Goal: Task Accomplishment & Management: Complete application form

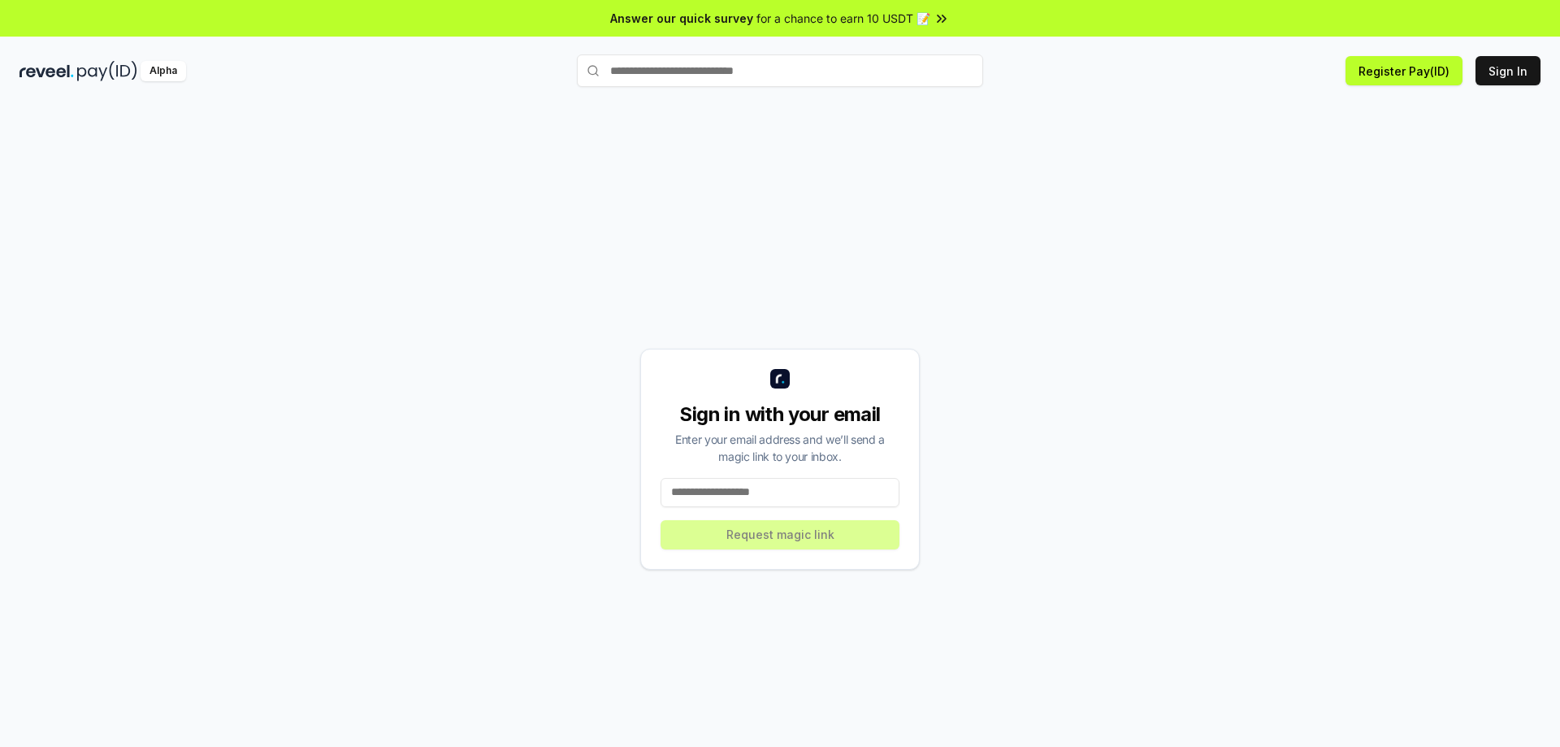
click at [750, 497] on input at bounding box center [780, 492] width 239 height 29
click at [716, 500] on input at bounding box center [780, 492] width 239 height 29
click at [719, 498] on input at bounding box center [780, 492] width 239 height 29
paste input "**********"
type input "**********"
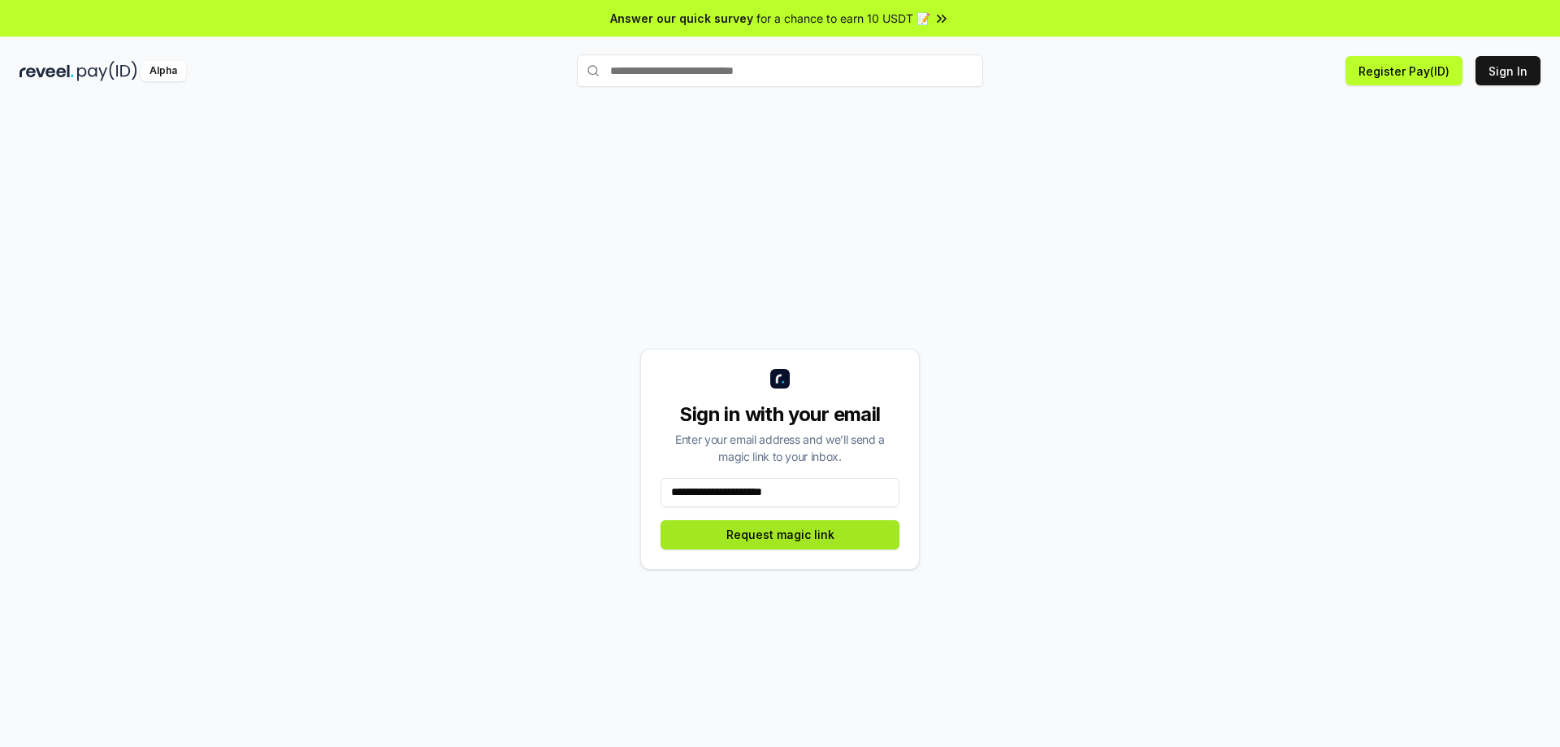
click at [754, 532] on button "Request magic link" at bounding box center [780, 534] width 239 height 29
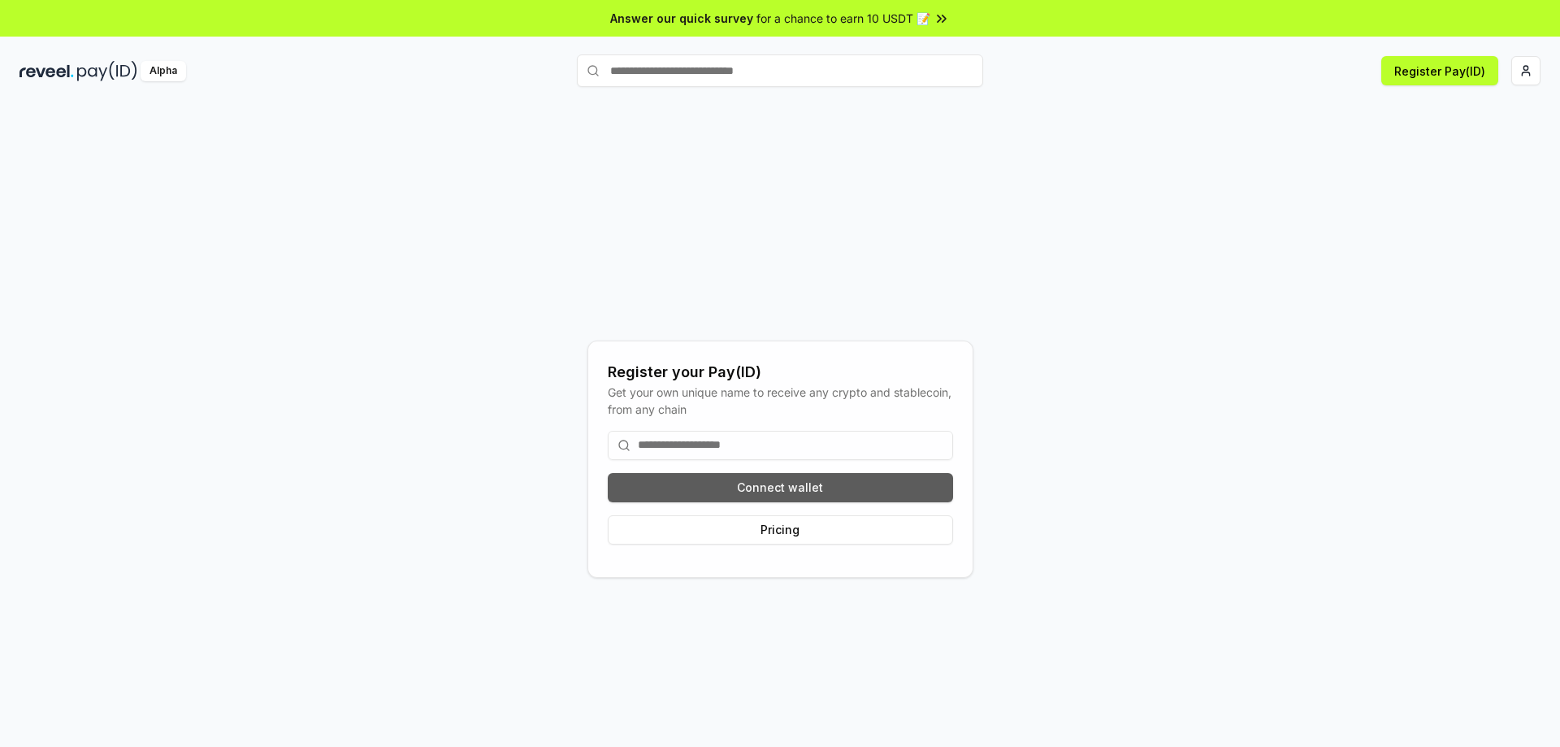
click at [784, 483] on button "Connect wallet" at bounding box center [780, 487] width 345 height 29
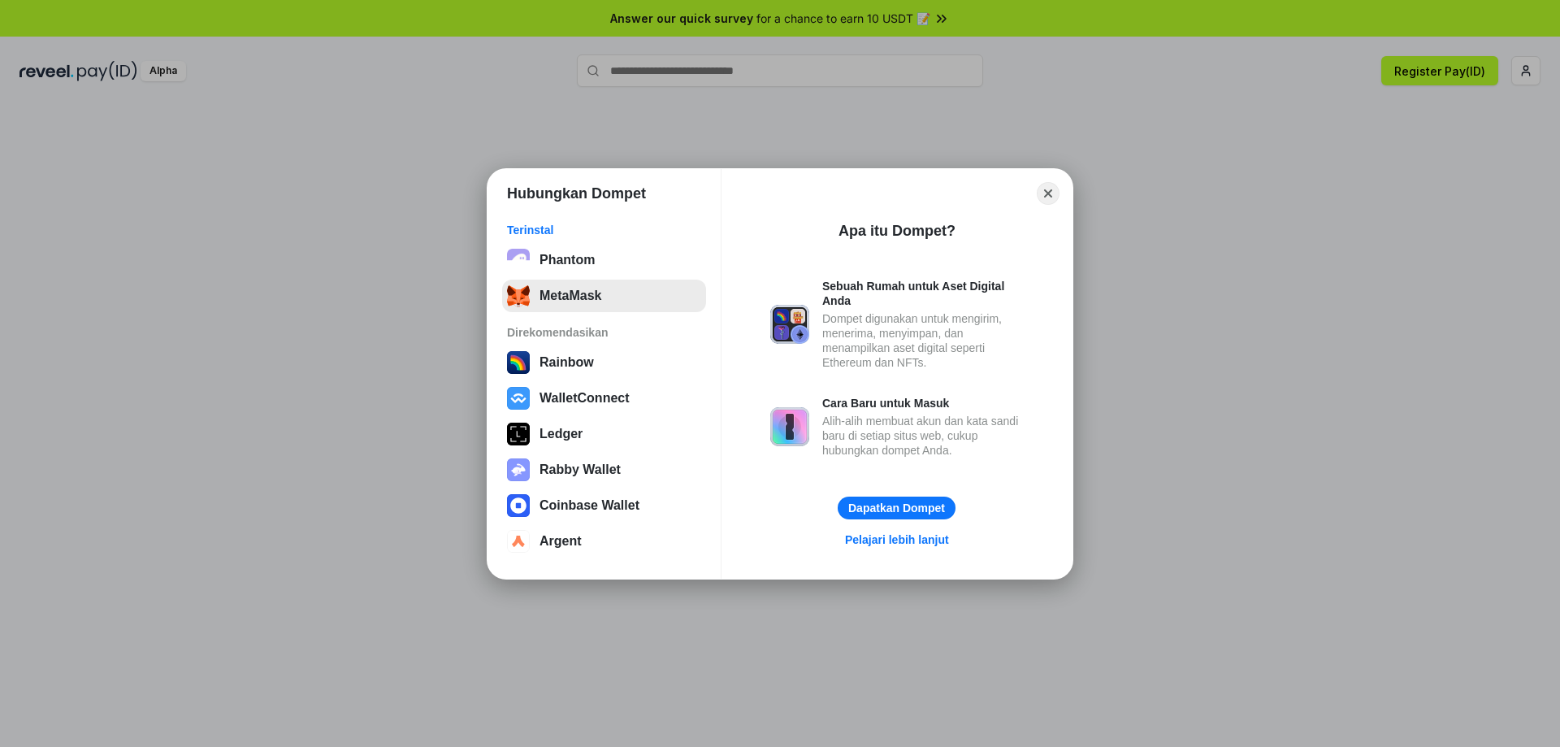
click at [633, 297] on button "MetaMask" at bounding box center [604, 296] width 204 height 33
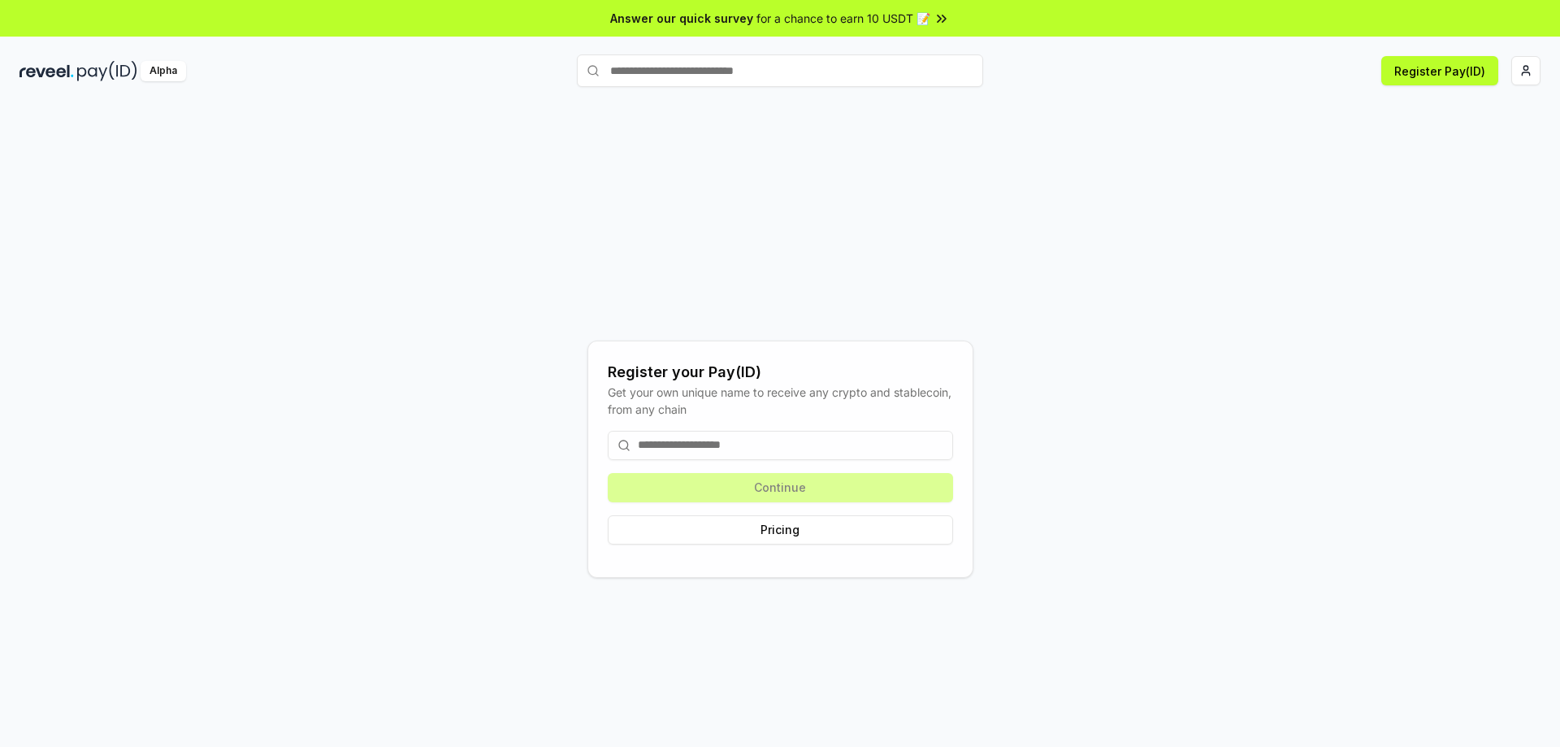
click at [742, 440] on input at bounding box center [780, 445] width 345 height 29
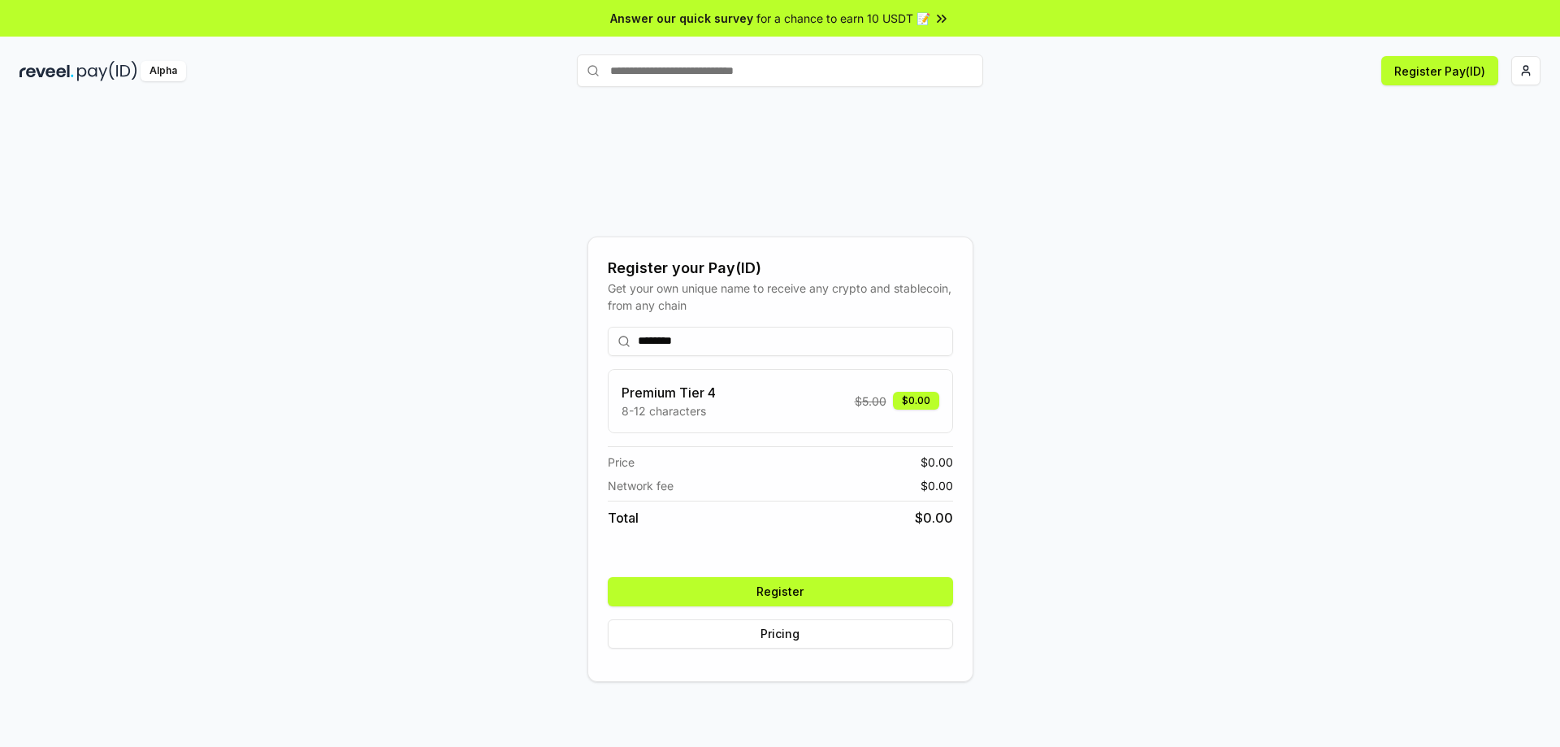
type input "********"
click at [783, 594] on button "Register" at bounding box center [780, 591] width 345 height 29
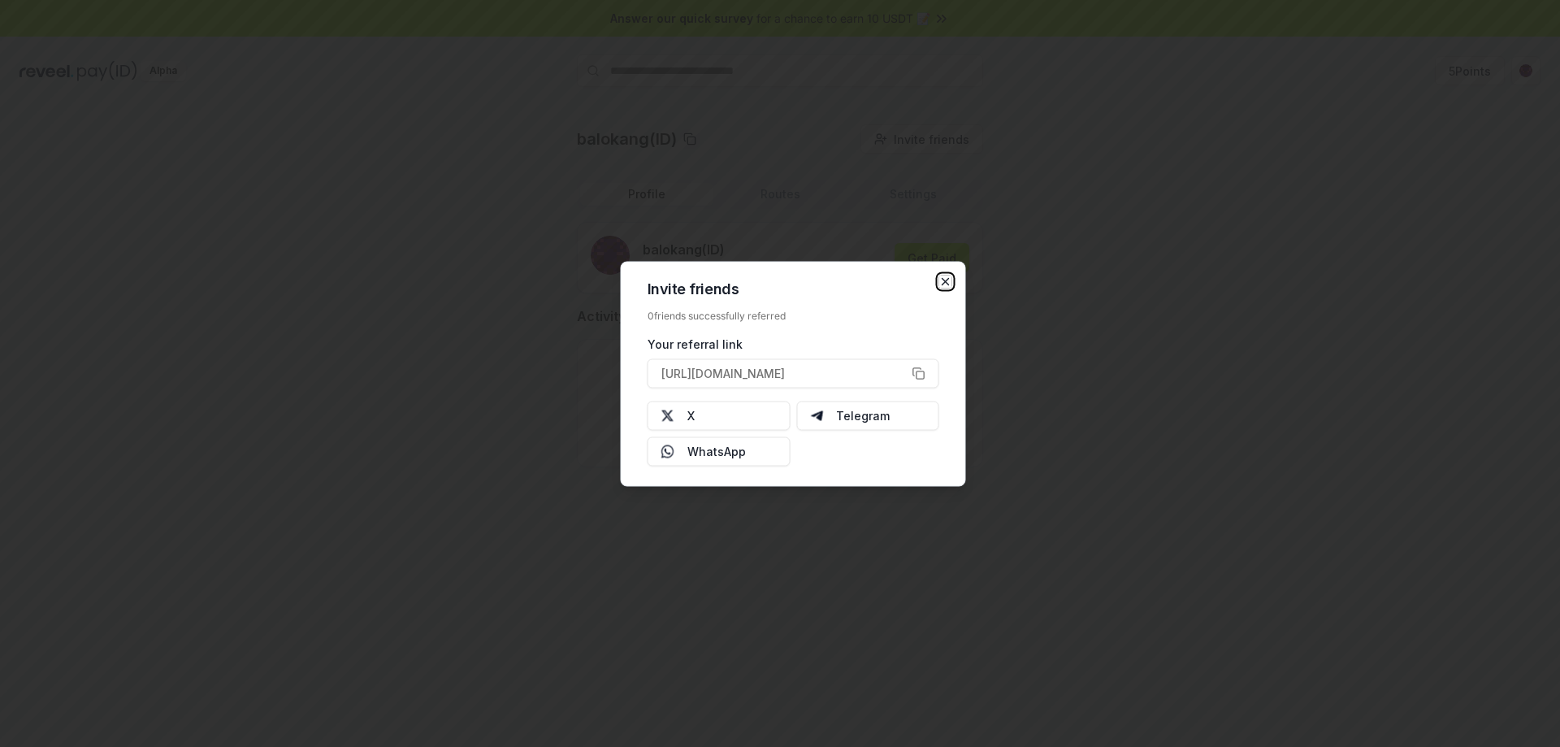
click at [944, 286] on icon "button" at bounding box center [945, 281] width 13 height 13
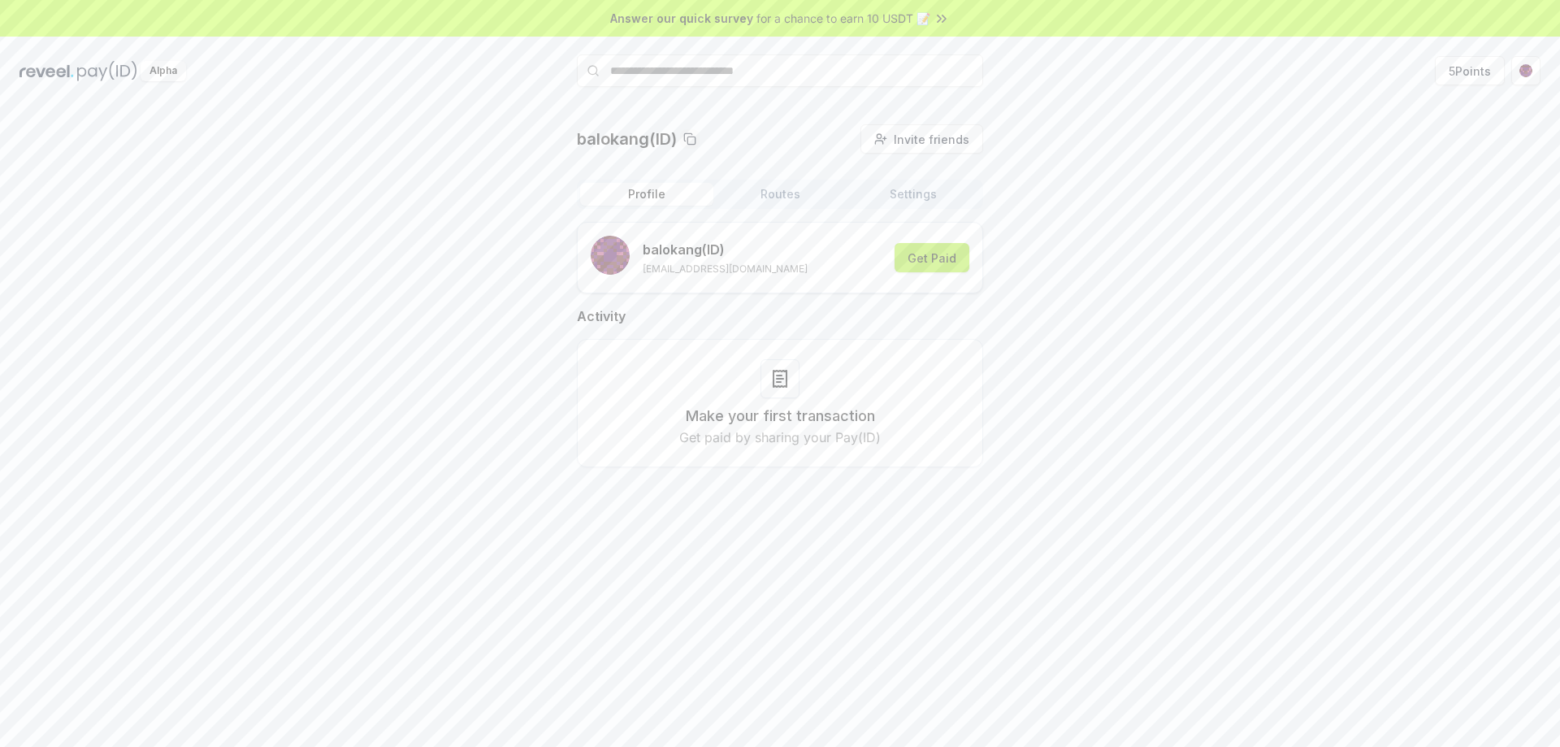
click at [955, 260] on button "Get Paid" at bounding box center [932, 257] width 75 height 29
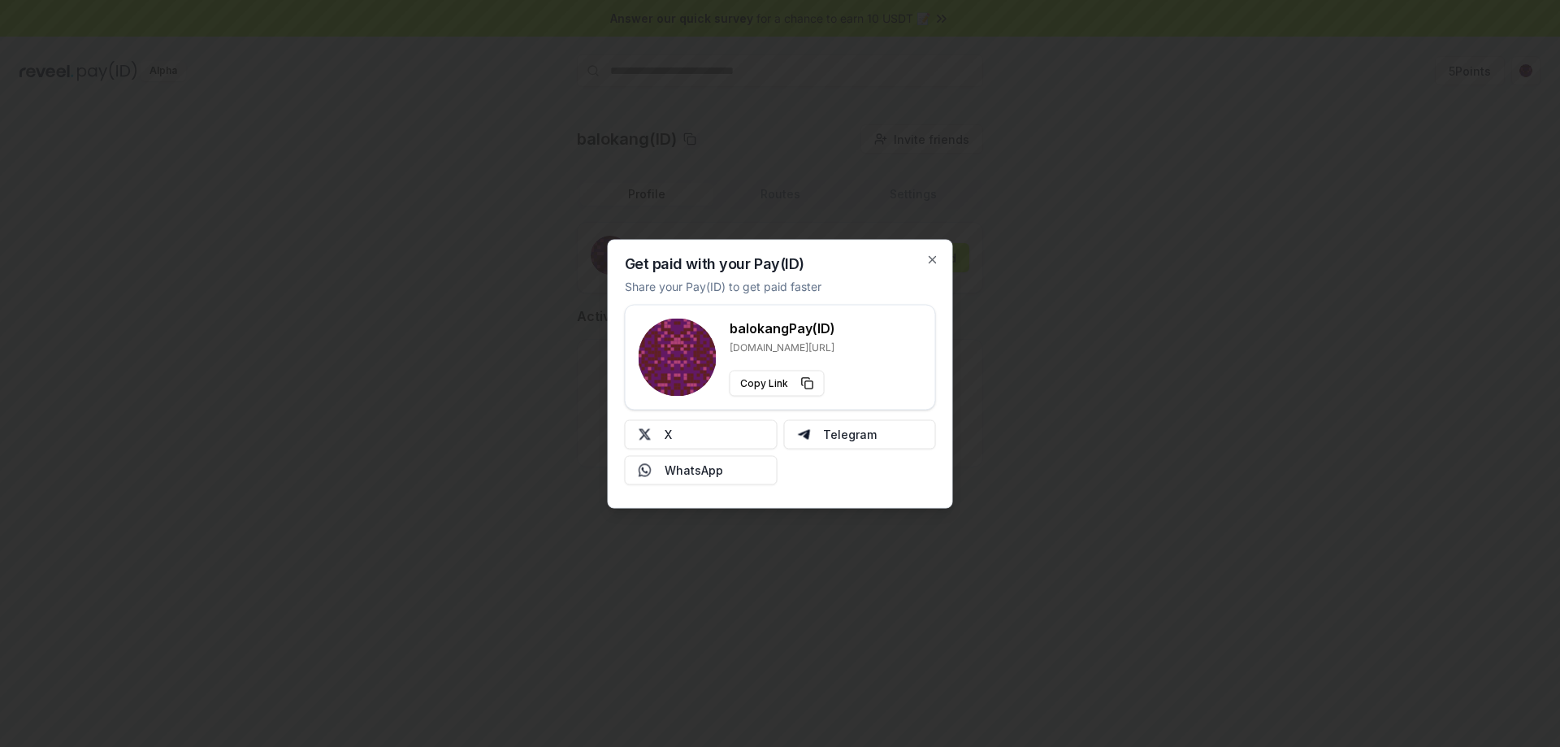
click at [931, 248] on div "Get paid with your Pay(ID) Share your Pay(ID) to get paid faster balokang Pay(I…" at bounding box center [780, 373] width 345 height 269
click at [931, 256] on icon "button" at bounding box center [932, 259] width 13 height 13
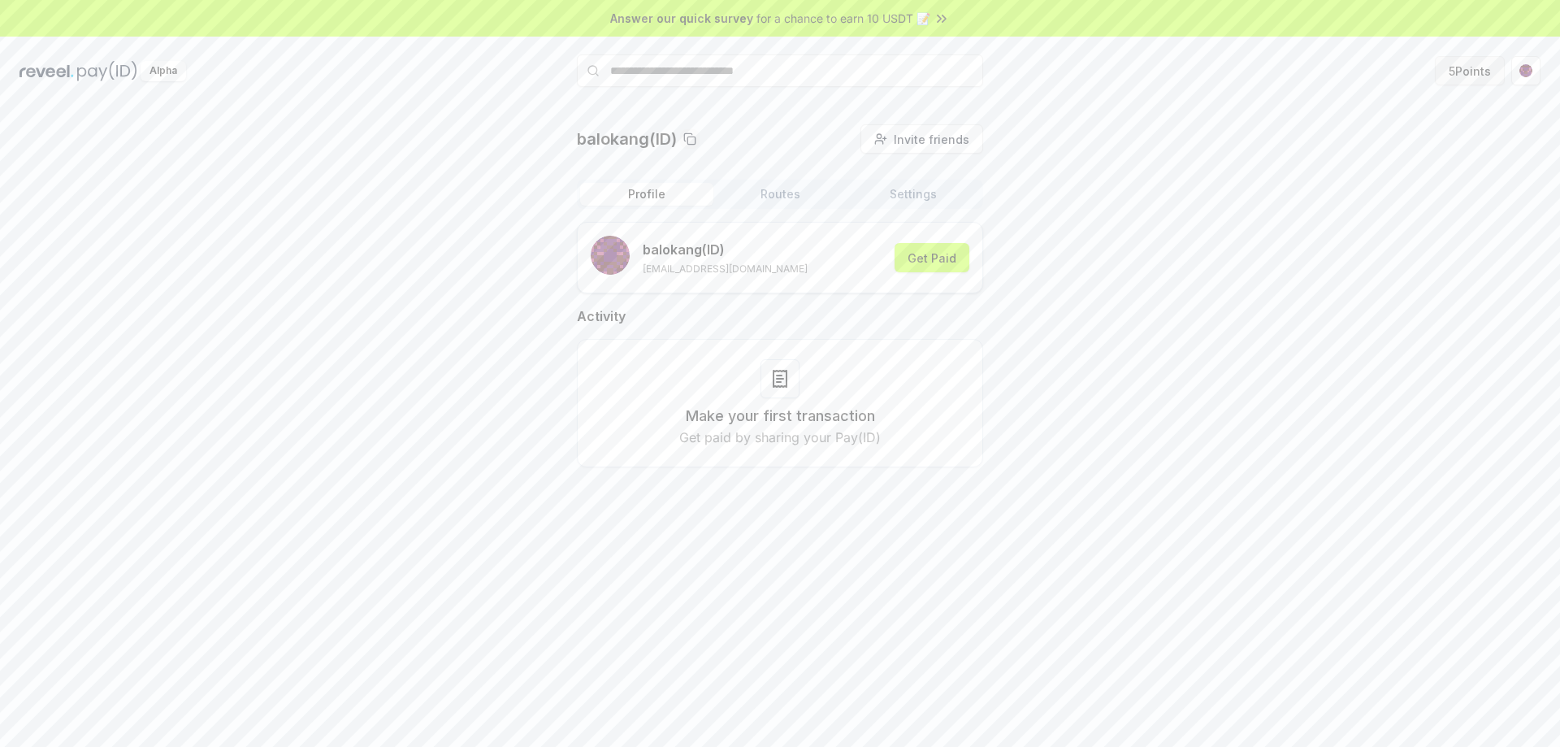
click at [1474, 72] on button "5 Points" at bounding box center [1470, 70] width 70 height 29
